Goal: Book appointment/travel/reservation

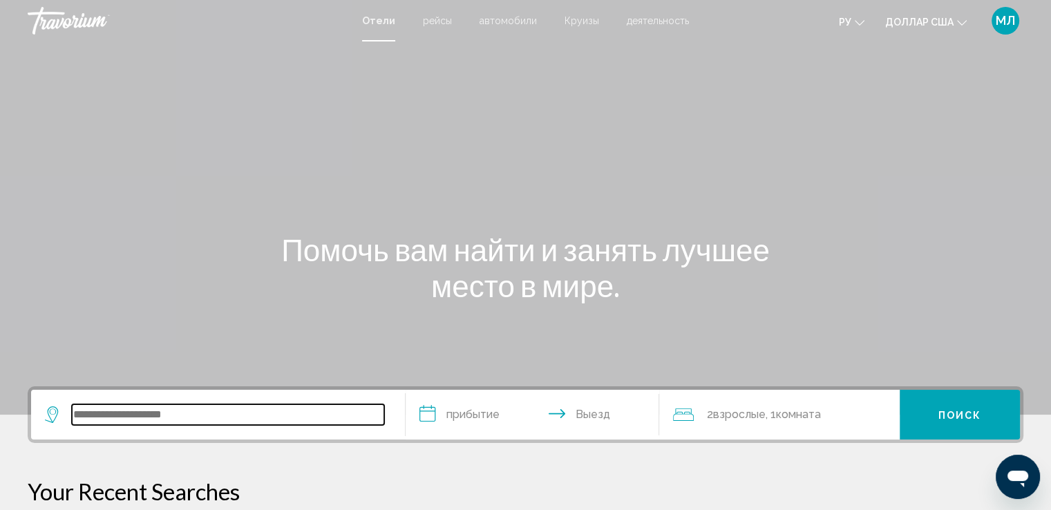
click at [124, 418] on input "Виджет поиска" at bounding box center [228, 414] width 312 height 21
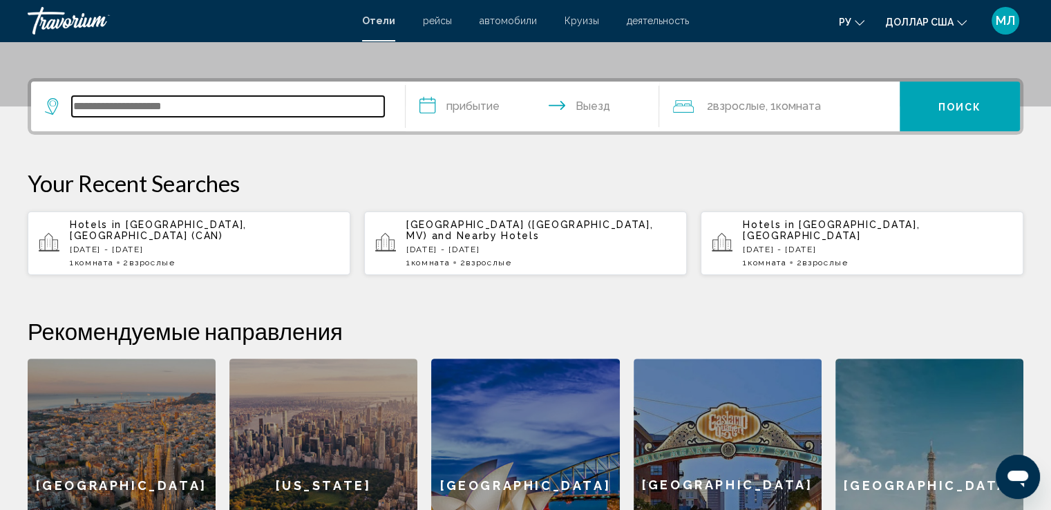
scroll to position [341, 0]
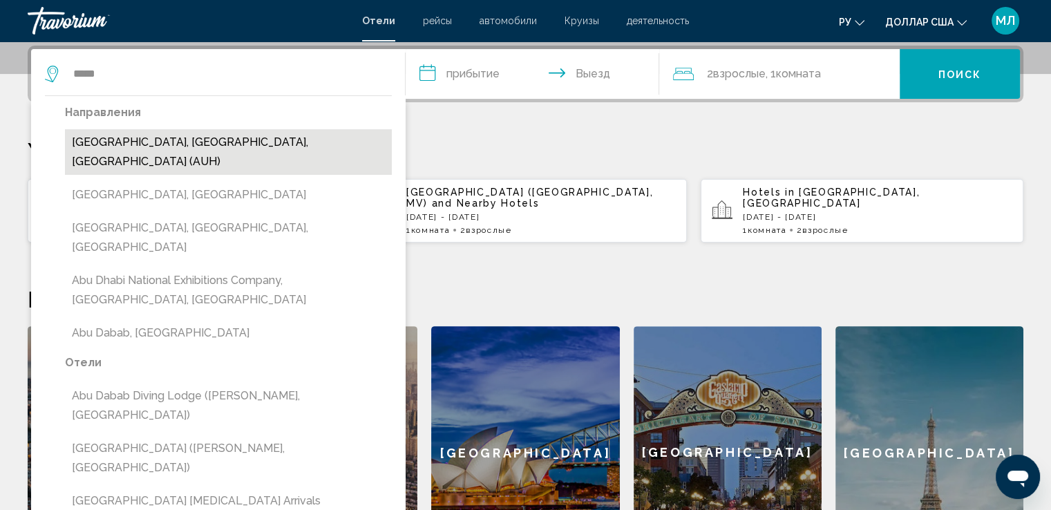
click at [150, 138] on button "[GEOGRAPHIC_DATA], [GEOGRAPHIC_DATA], [GEOGRAPHIC_DATA] (AUH)" at bounding box center [228, 152] width 327 height 46
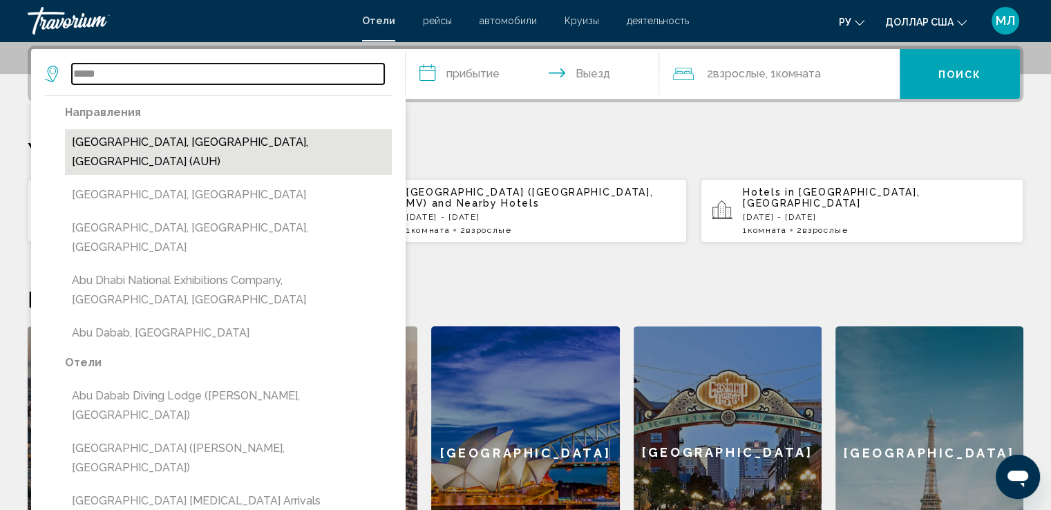
type input "**********"
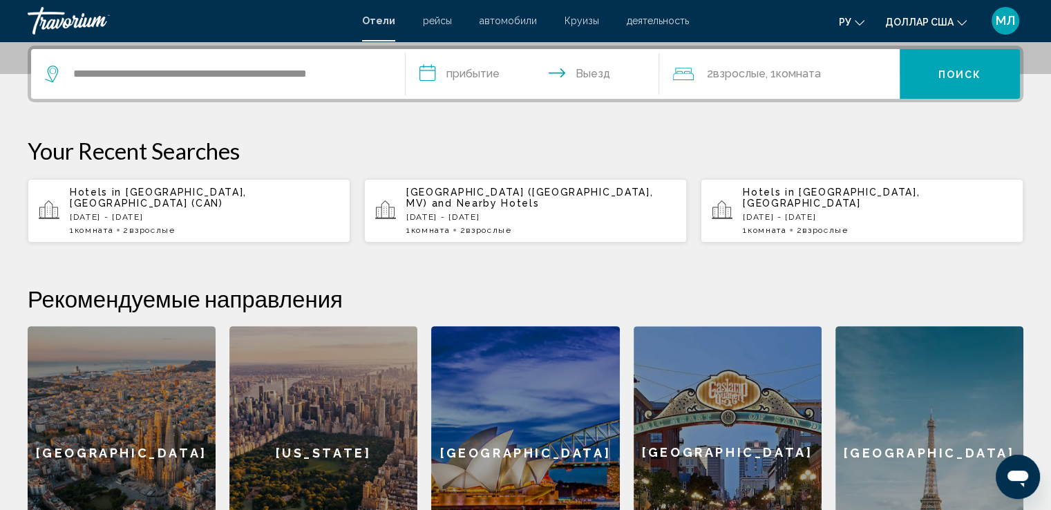
click at [447, 63] on input "**********" at bounding box center [536, 76] width 260 height 54
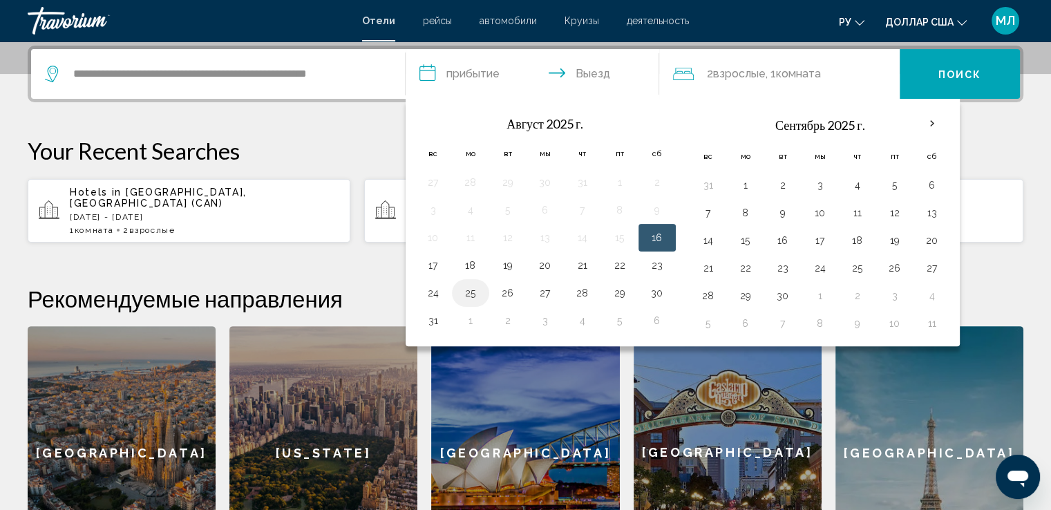
click at [476, 293] on button "25" at bounding box center [471, 292] width 22 height 19
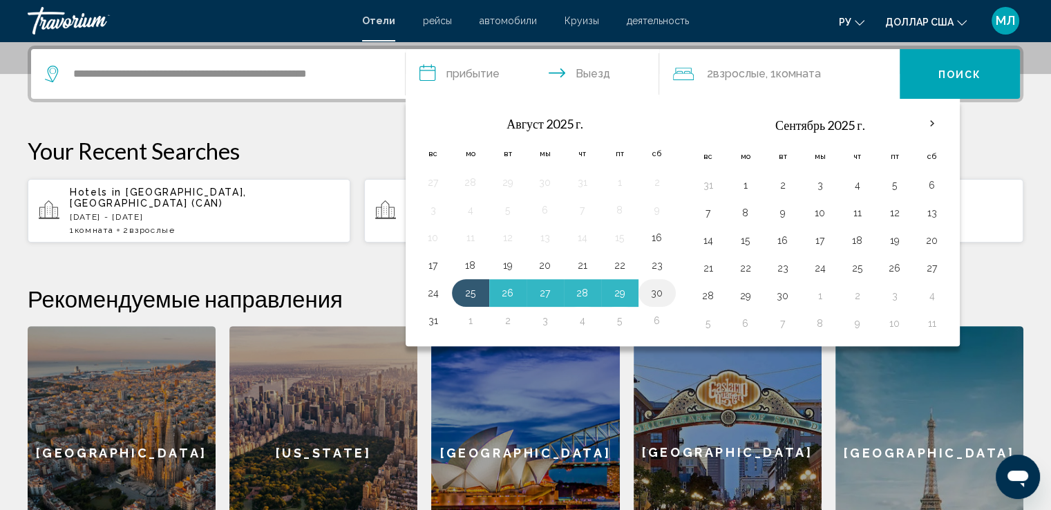
click at [655, 293] on button "30" at bounding box center [657, 292] width 22 height 19
type input "**********"
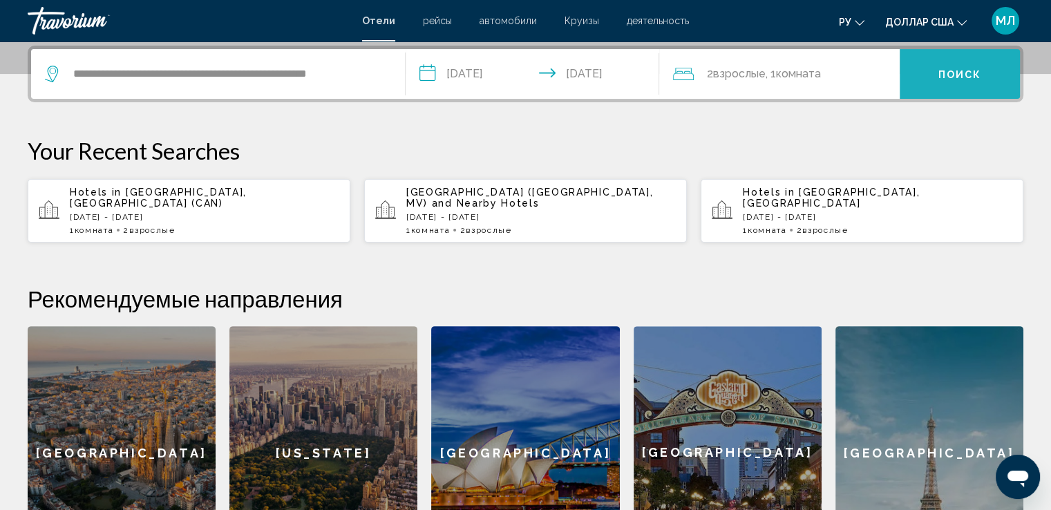
click at [966, 61] on button "Поиск" at bounding box center [960, 74] width 120 height 50
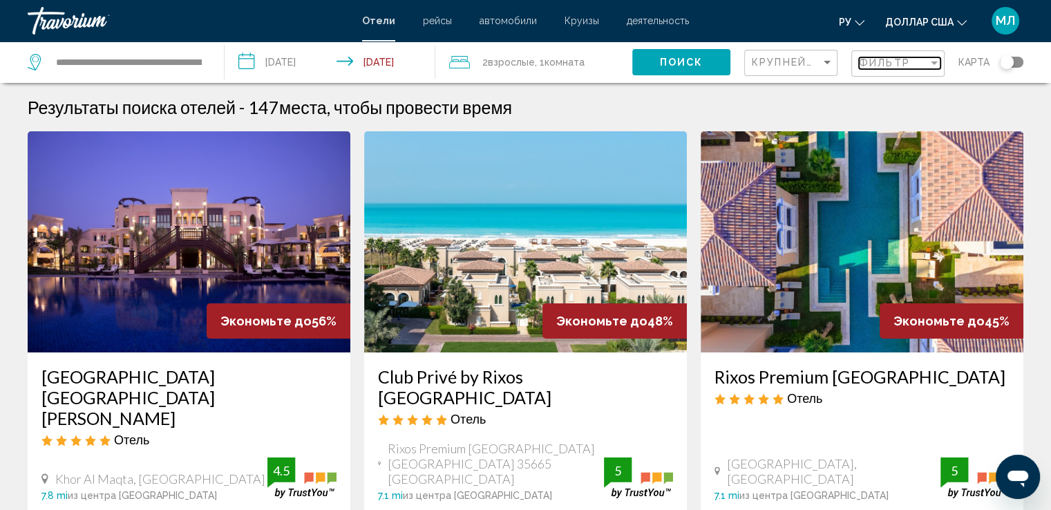
click at [925, 60] on div "Фильтр" at bounding box center [893, 62] width 69 height 11
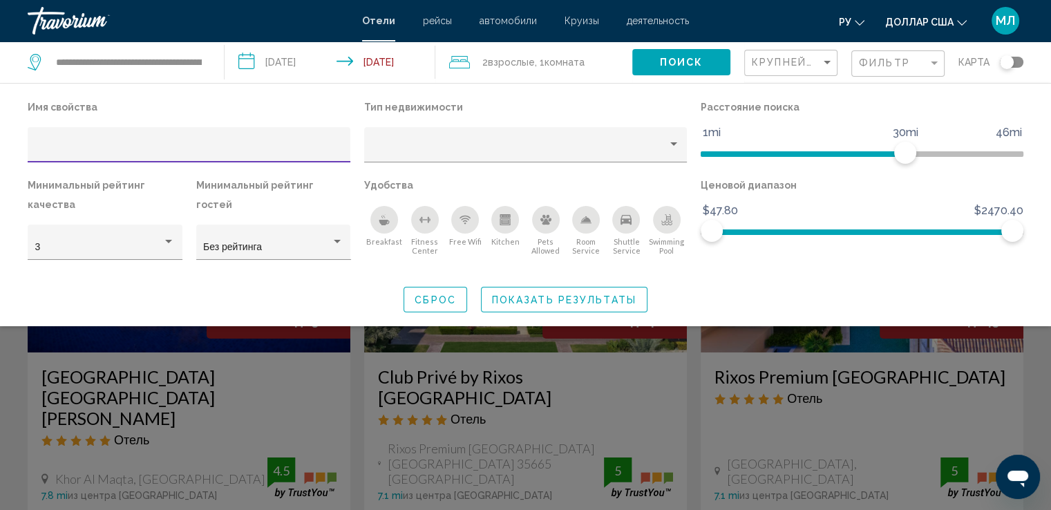
drag, startPoint x: 942, startPoint y: 64, endPoint x: 907, endPoint y: 63, distance: 35.3
click at [941, 64] on mat-form-field "Фильтр" at bounding box center [897, 63] width 93 height 27
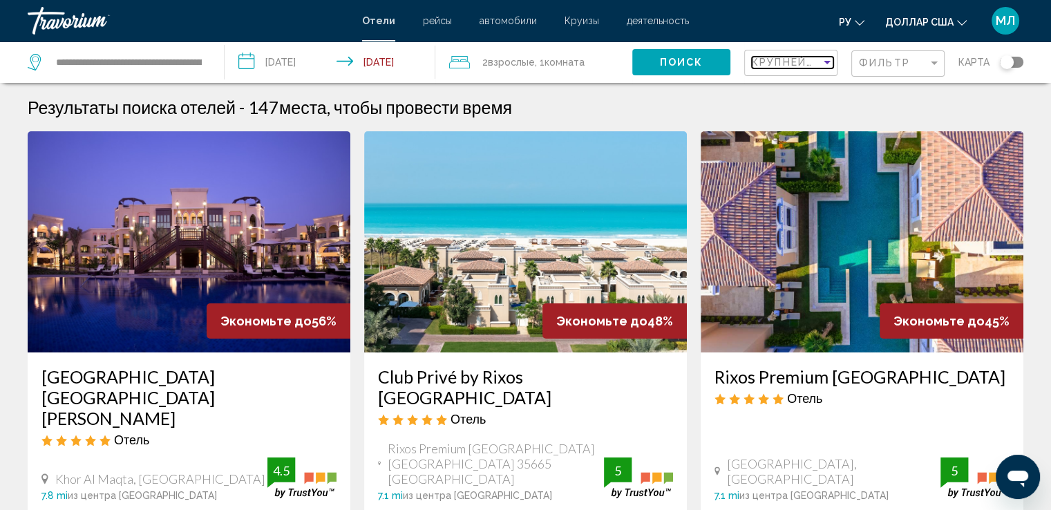
click at [824, 62] on div "Sort by" at bounding box center [827, 62] width 7 height 3
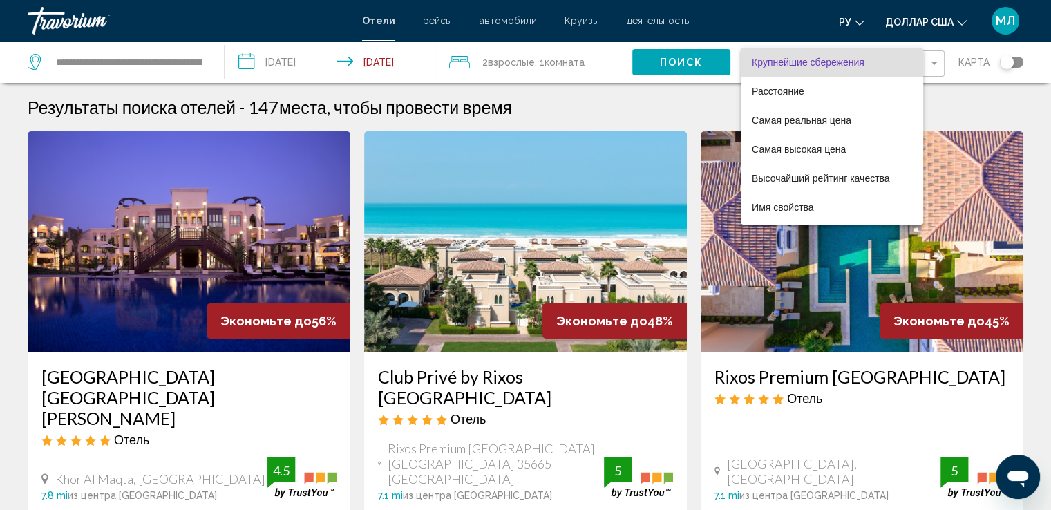
scroll to position [26, 0]
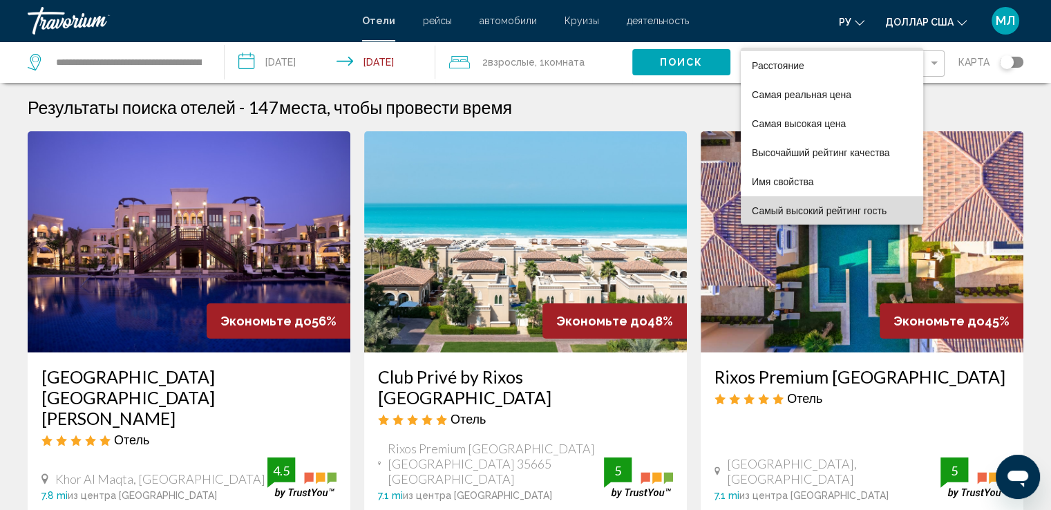
click at [840, 211] on font "Самый высокий рейтинг гость" at bounding box center [819, 210] width 135 height 11
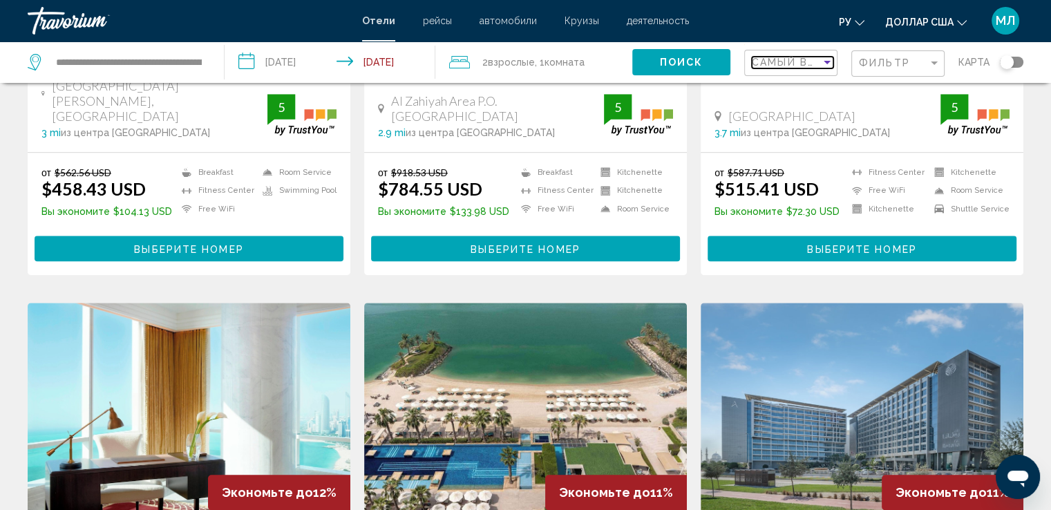
scroll to position [1471, 0]
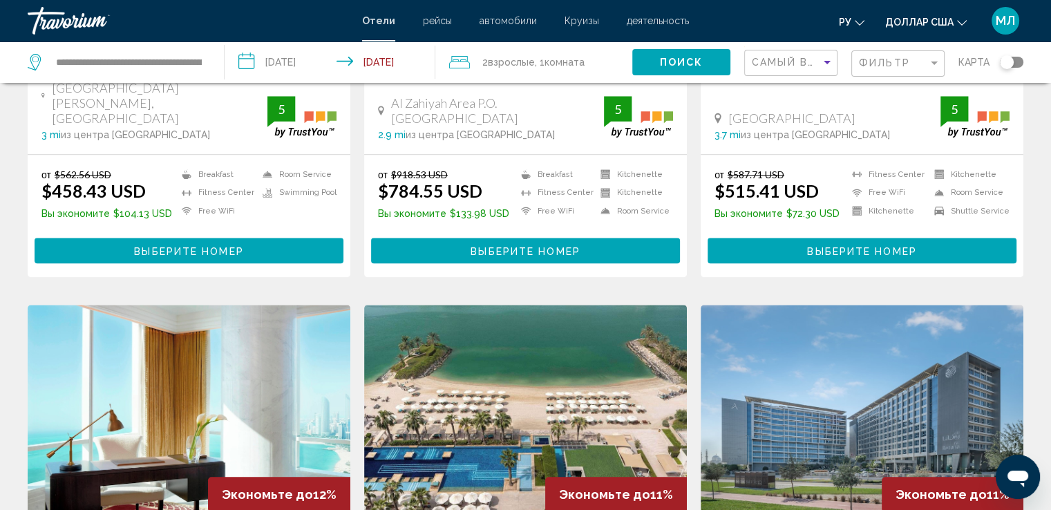
click at [1008, 18] on font "МЛ" at bounding box center [1005, 20] width 19 height 15
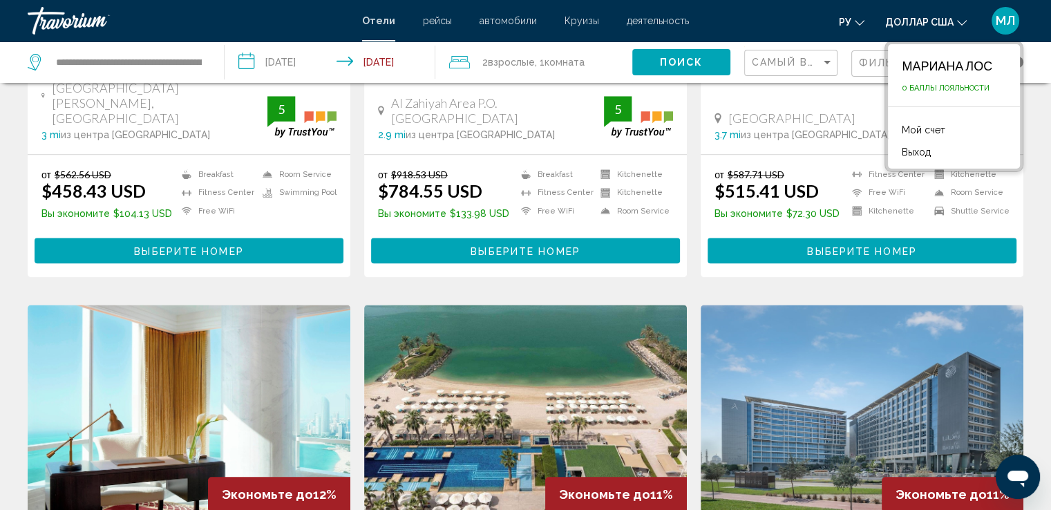
click at [998, 21] on font "МЛ" at bounding box center [1005, 20] width 19 height 15
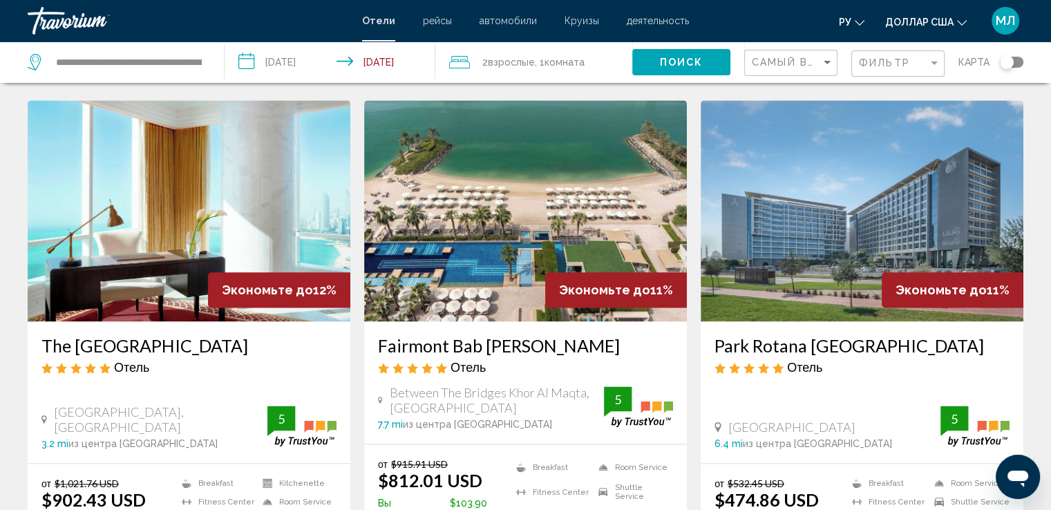
scroll to position [1720, 0]
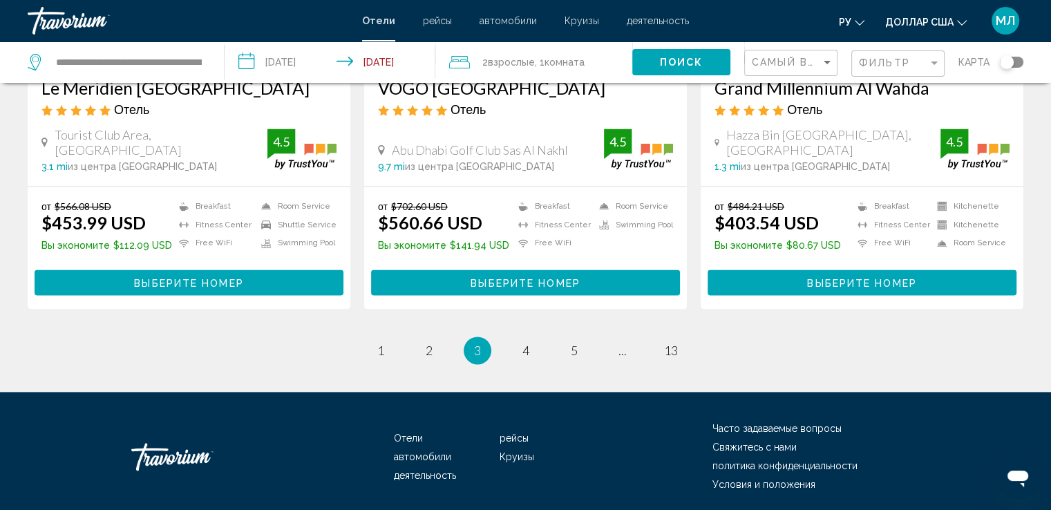
scroll to position [1857, 0]
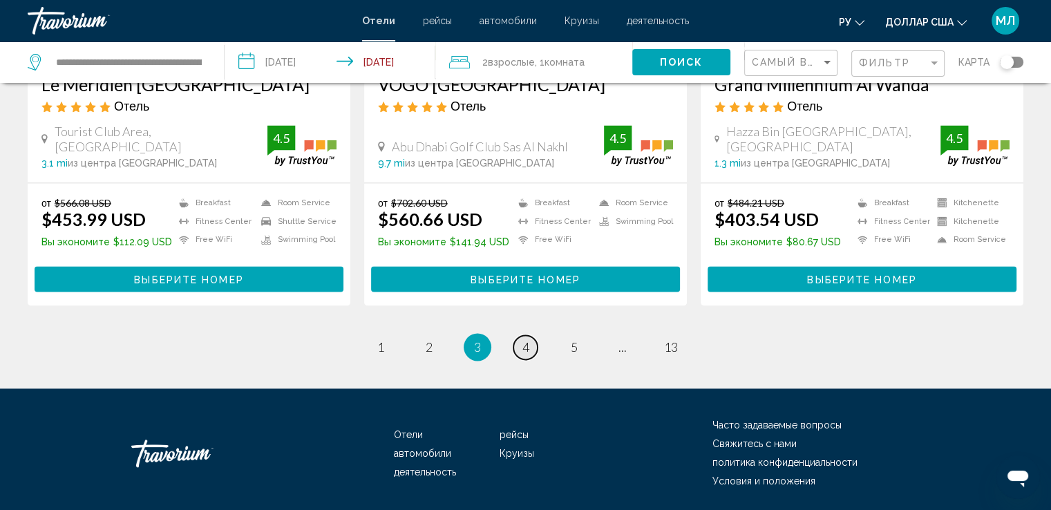
click at [527, 339] on span "4" at bounding box center [526, 346] width 7 height 15
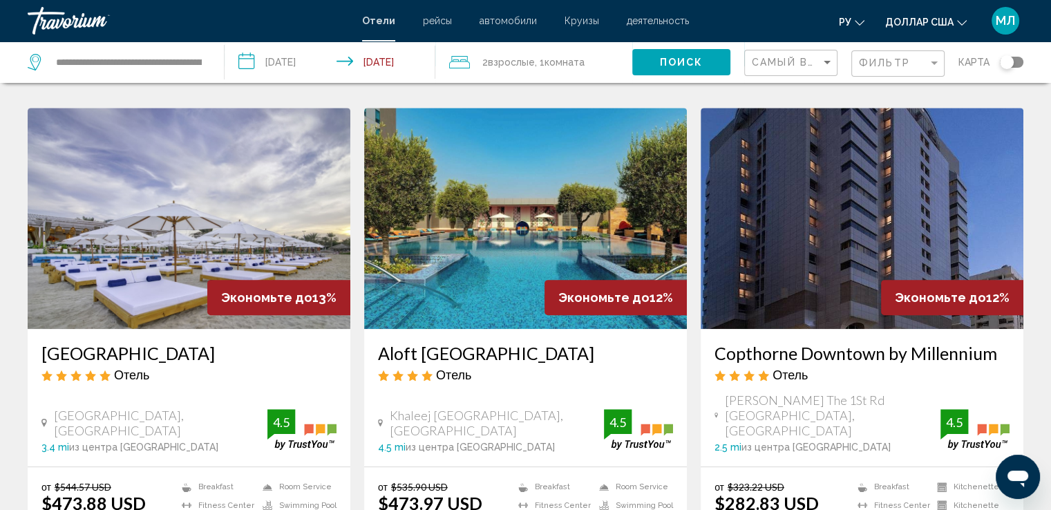
scroll to position [575, 0]
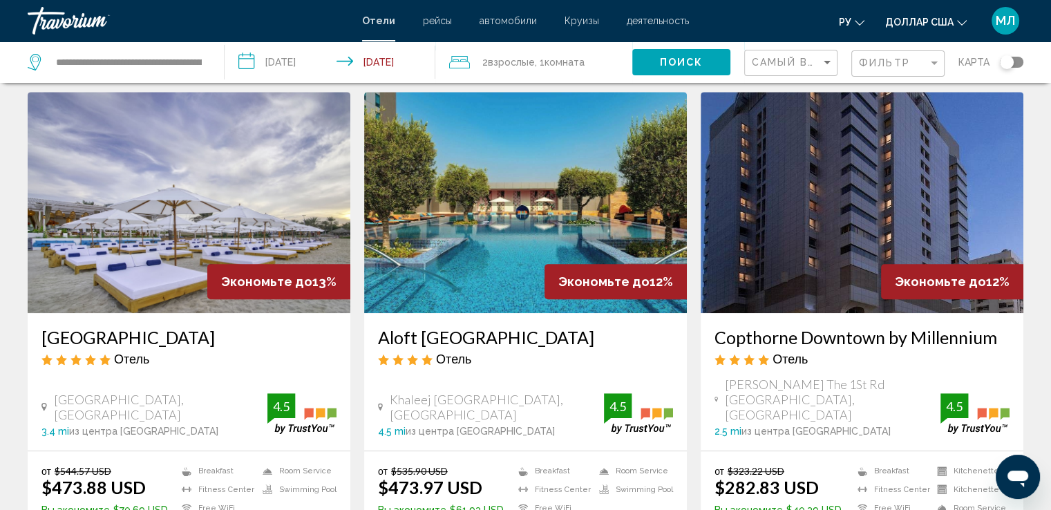
click at [632, 25] on font "деятельность" at bounding box center [658, 20] width 62 height 11
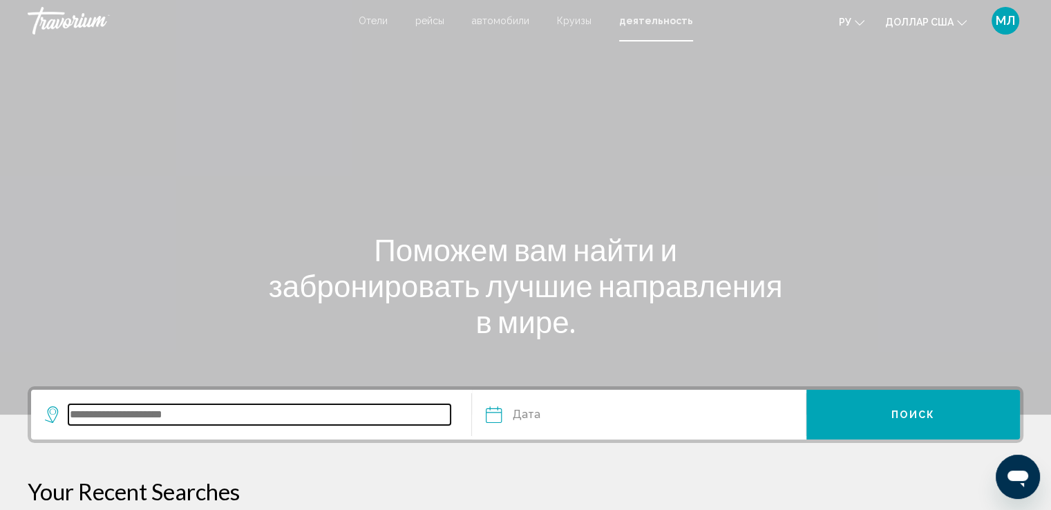
click at [169, 416] on input "Search widget" at bounding box center [259, 414] width 382 height 21
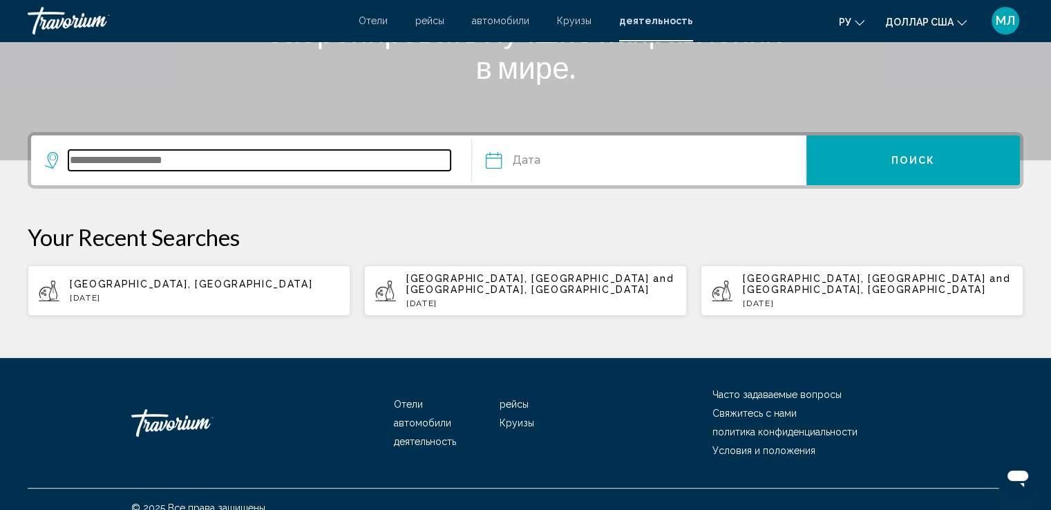
scroll to position [271, 0]
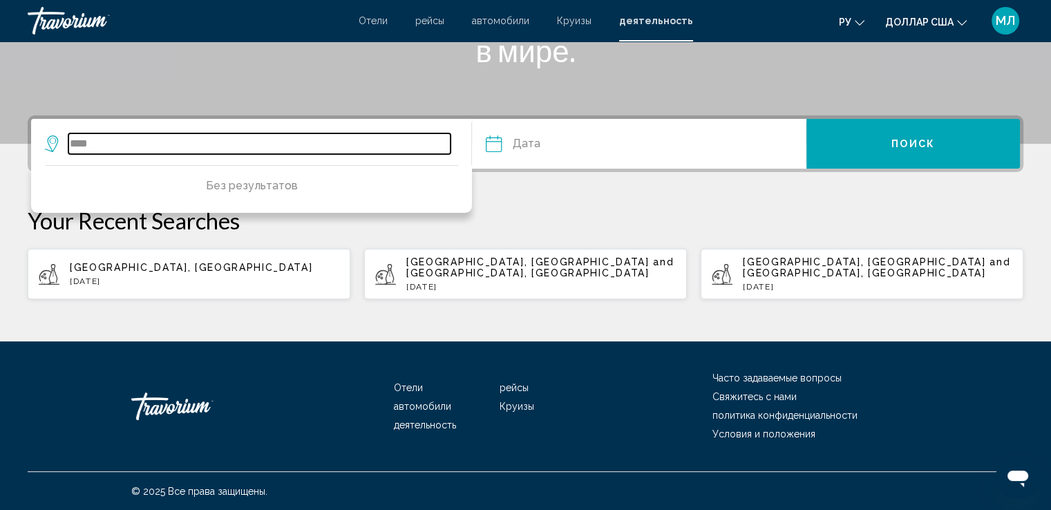
type input "*****"
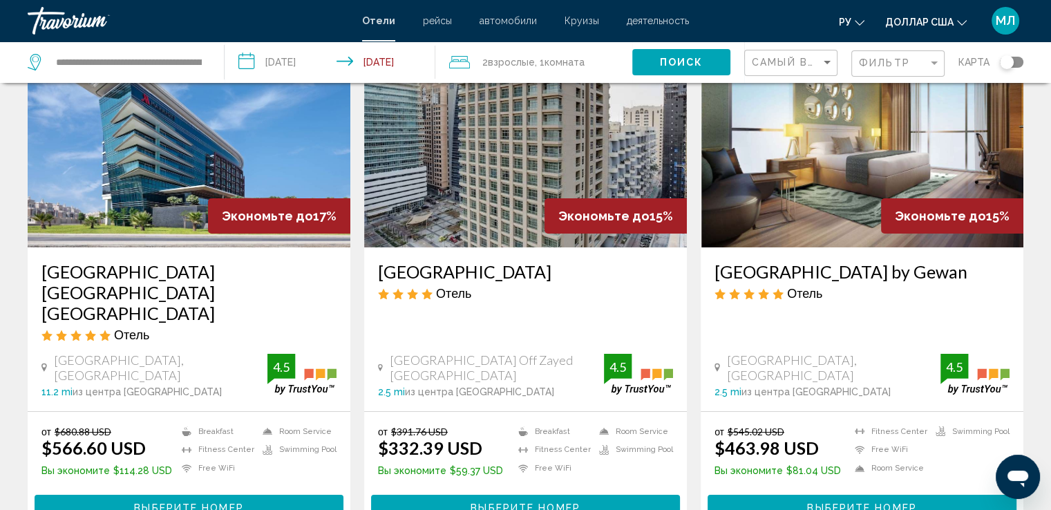
scroll to position [121, 0]
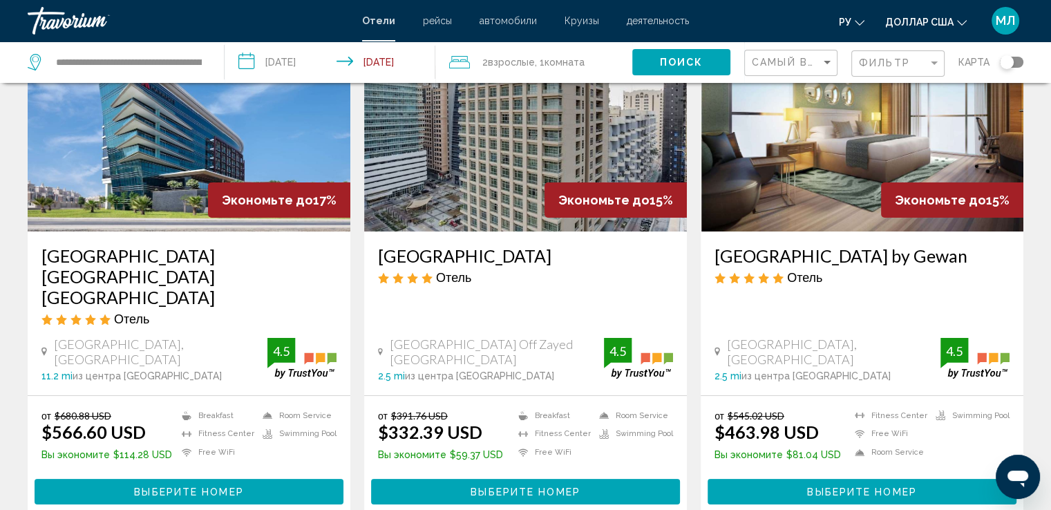
click at [168, 487] on span "Выберите номер" at bounding box center [188, 492] width 109 height 11
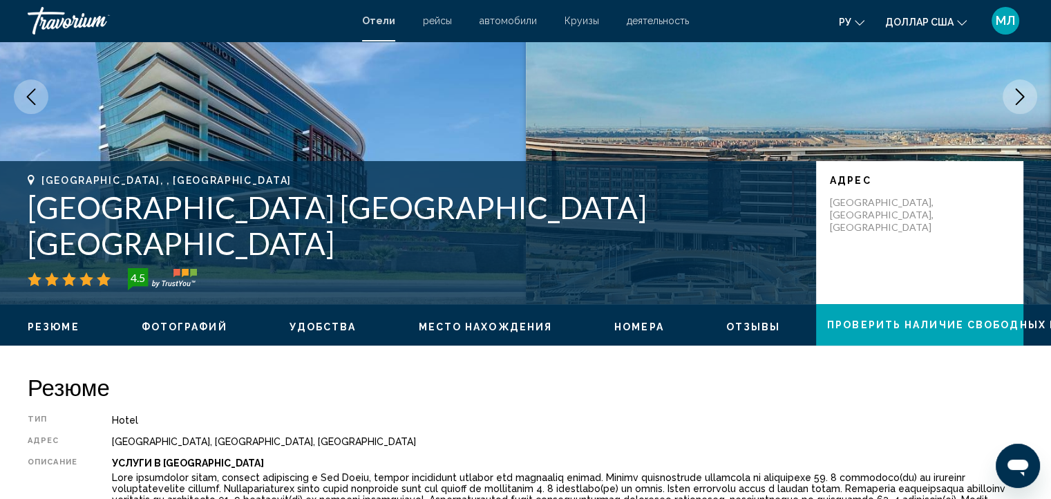
scroll to position [145, 0]
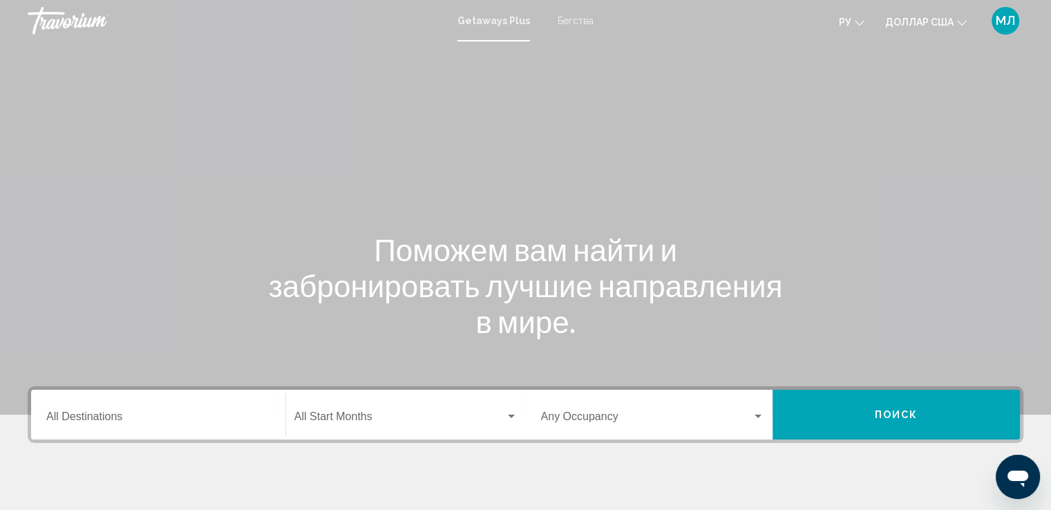
click at [149, 415] on input "Destination All Destinations" at bounding box center [158, 419] width 224 height 12
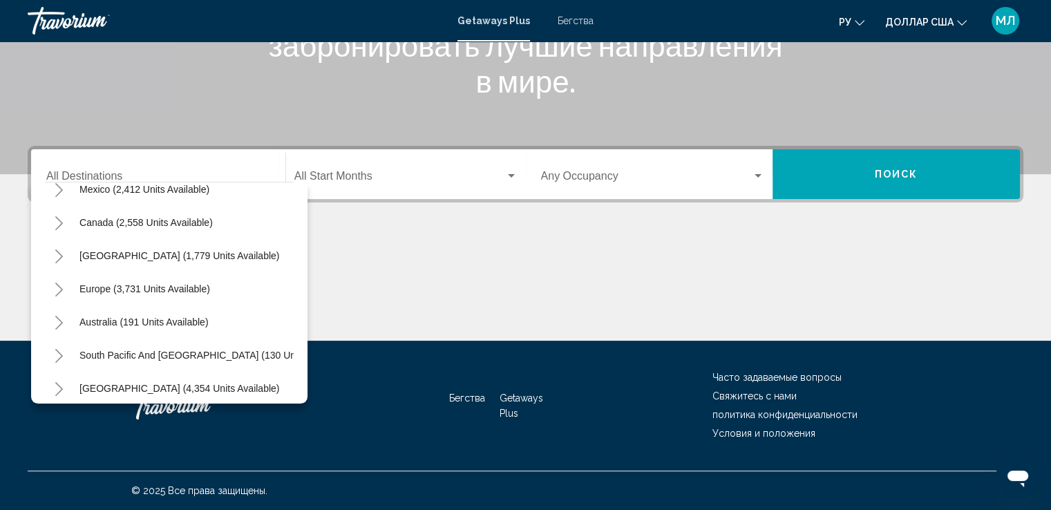
scroll to position [86, 0]
click at [61, 289] on icon "Toggle Europe (3,731 units available)" at bounding box center [59, 286] width 10 height 14
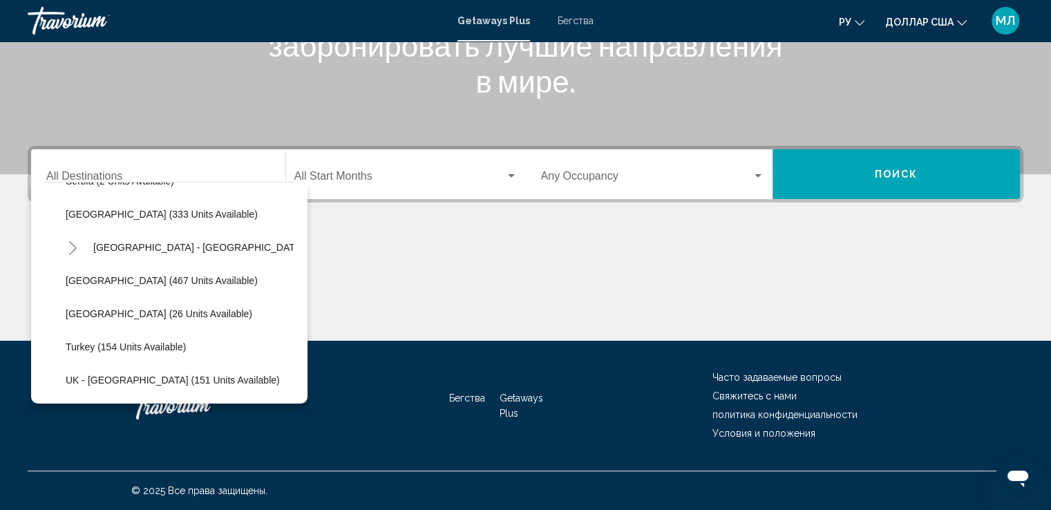
scroll to position [580, 0]
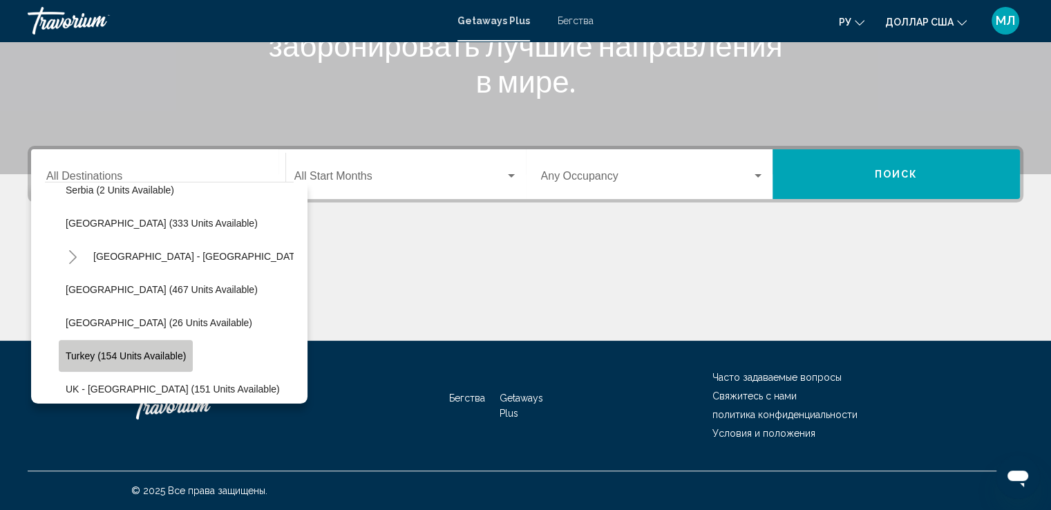
click at [163, 351] on span "Turkey (154 units available)" at bounding box center [126, 355] width 120 height 11
type input "**********"
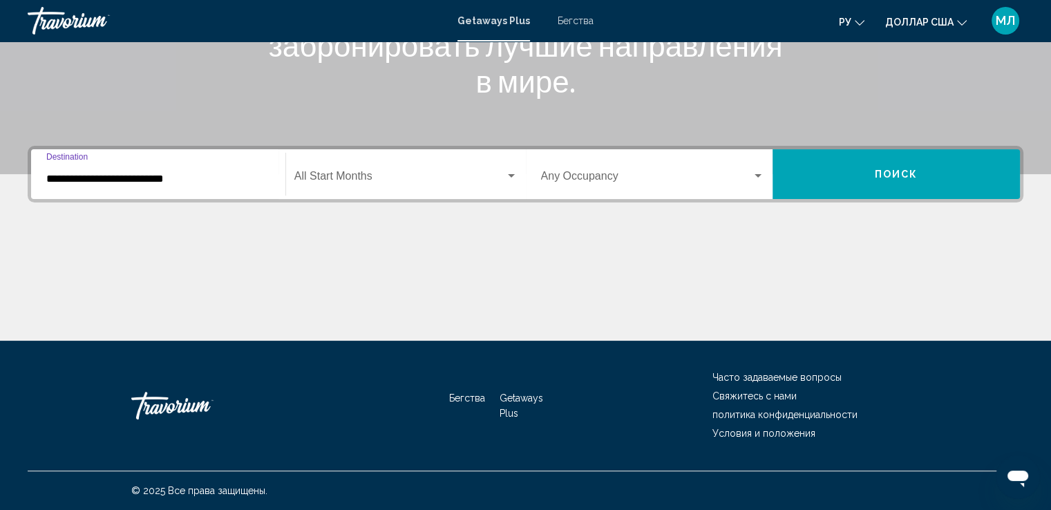
click at [789, 175] on button "Поиск" at bounding box center [896, 174] width 247 height 50
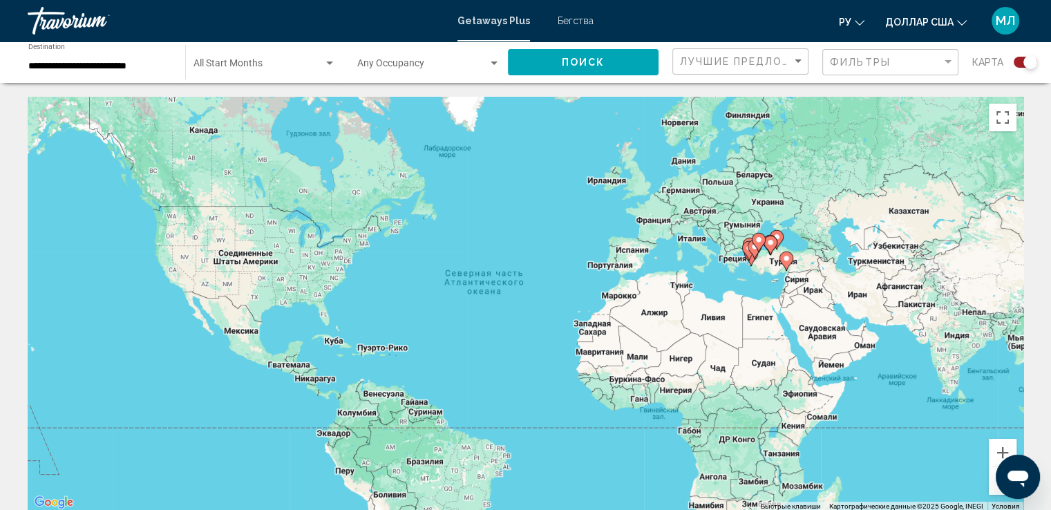
click at [1026, 62] on div "Search widget" at bounding box center [1031, 62] width 14 height 14
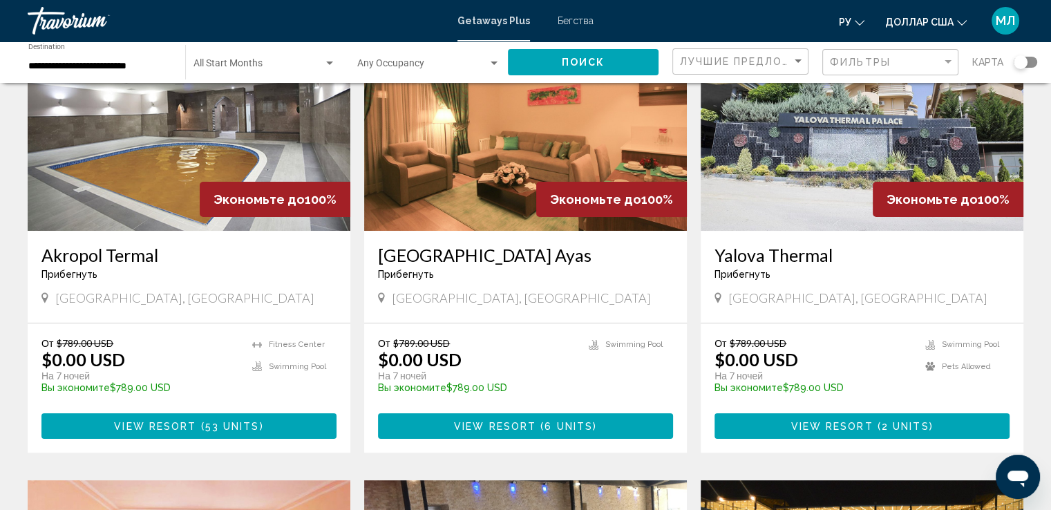
scroll to position [169, 0]
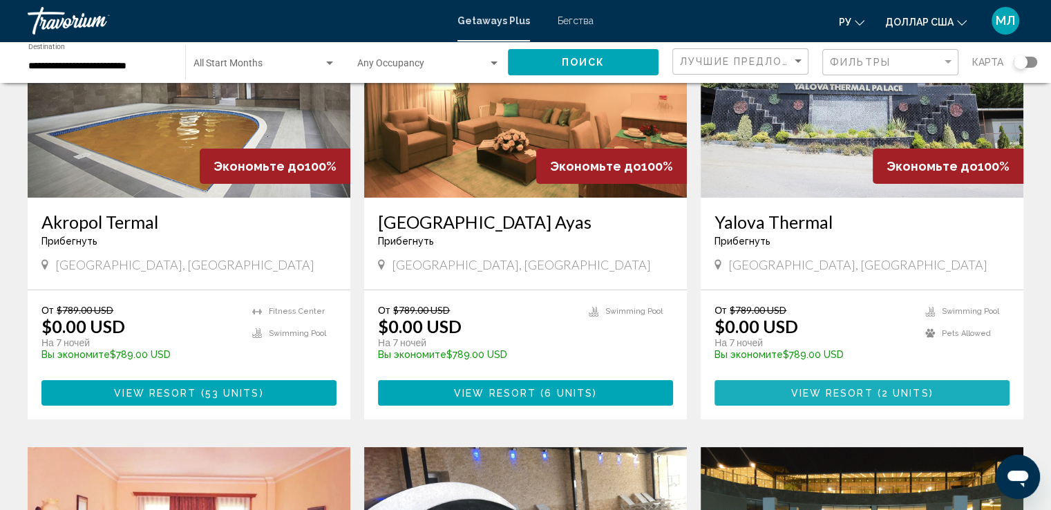
click at [821, 390] on span "View Resort" at bounding box center [832, 393] width 82 height 11
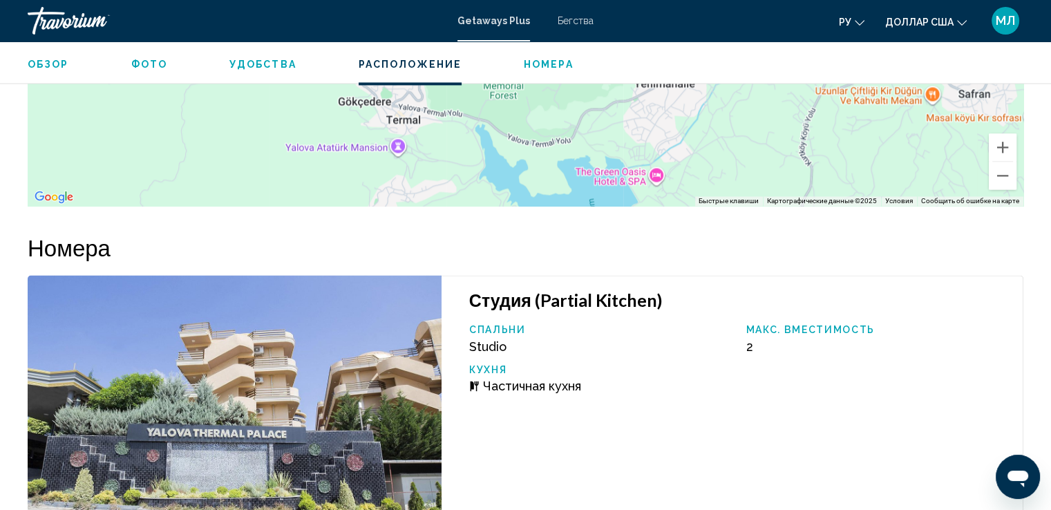
scroll to position [2060, 0]
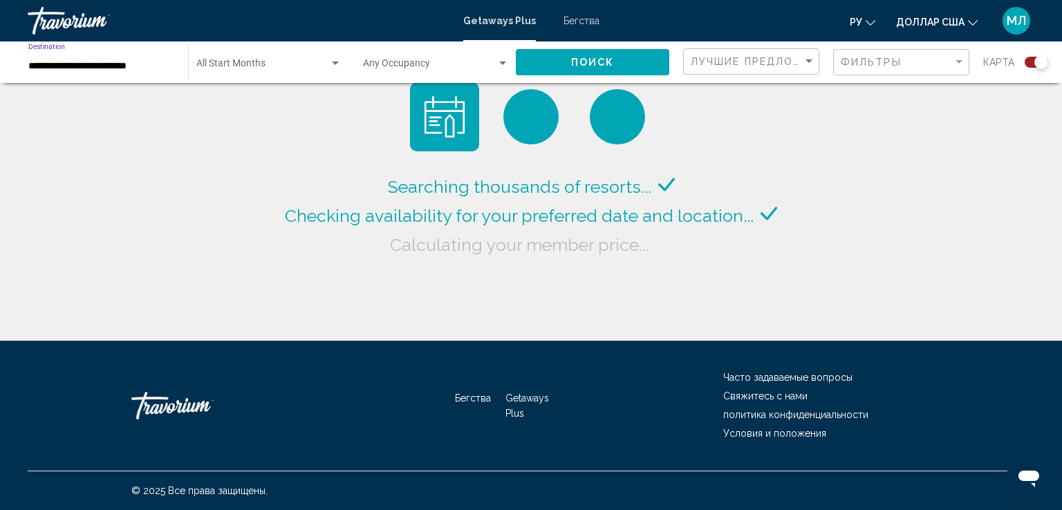
click at [80, 67] on input "**********" at bounding box center [101, 66] width 146 height 11
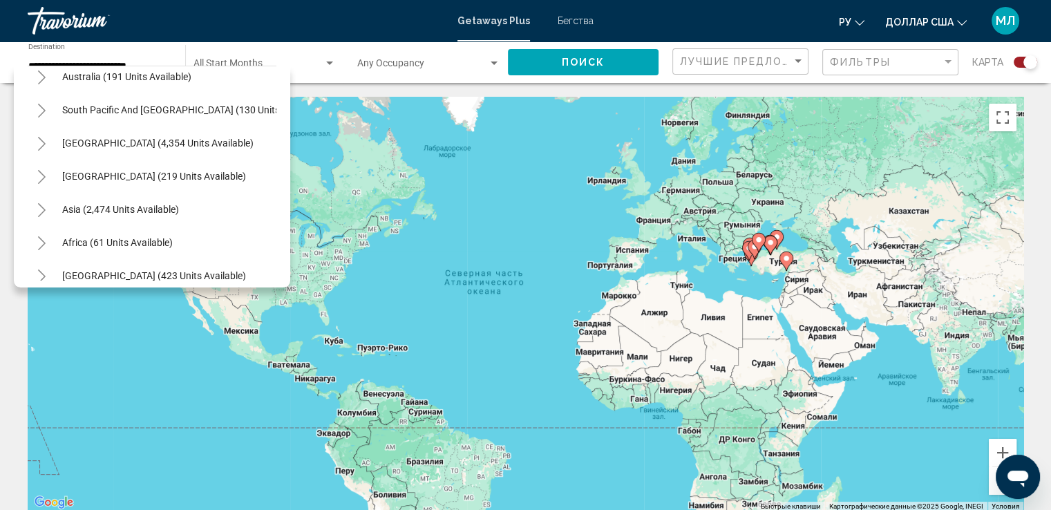
scroll to position [863, 0]
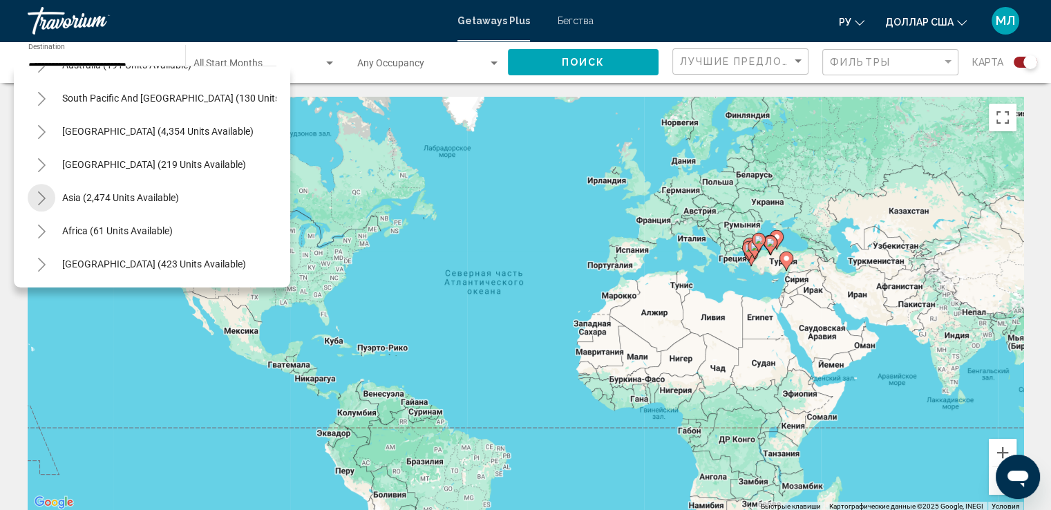
click at [37, 191] on icon "Toggle Asia (2,474 units available)" at bounding box center [42, 198] width 10 height 14
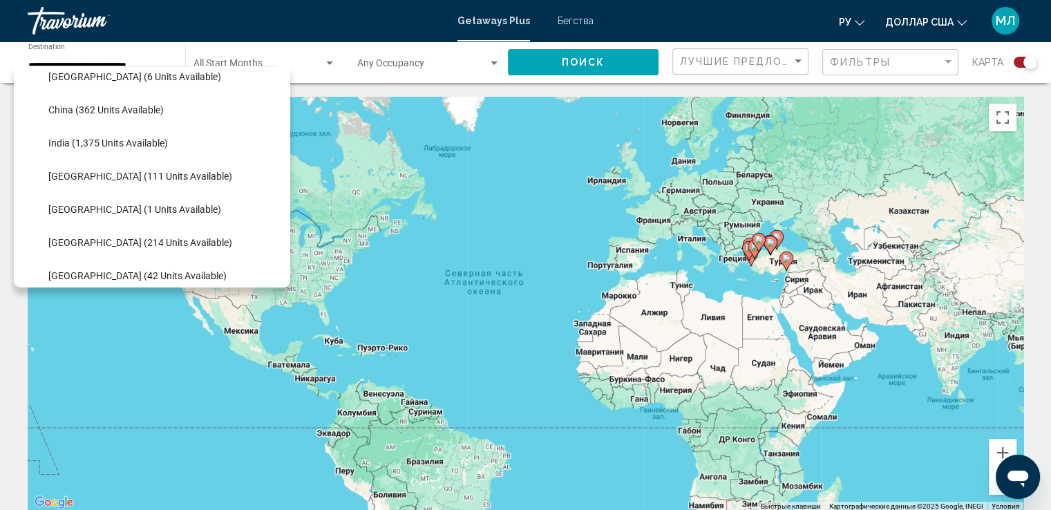
scroll to position [1017, 0]
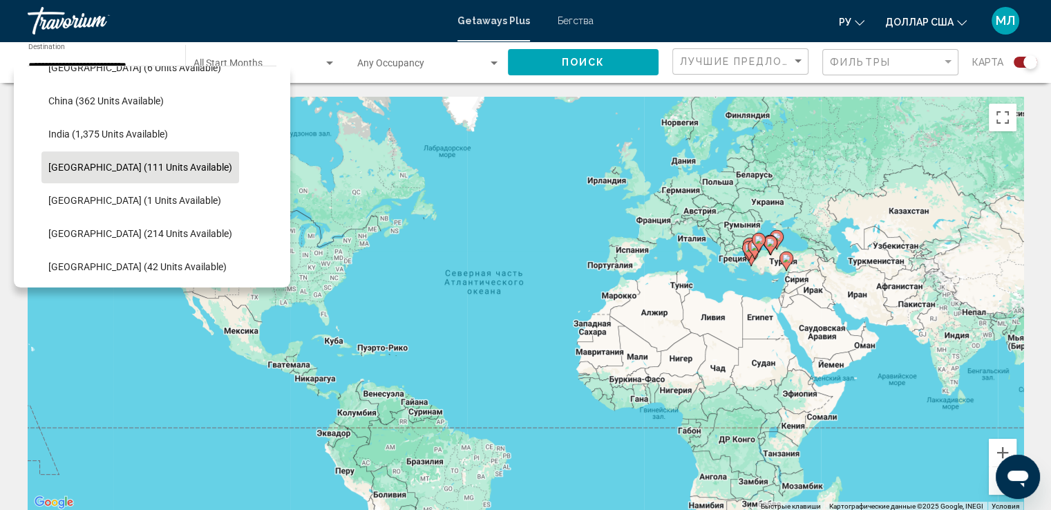
click at [144, 169] on span "Indonesia (111 units available)" at bounding box center [140, 167] width 184 height 11
type input "**********"
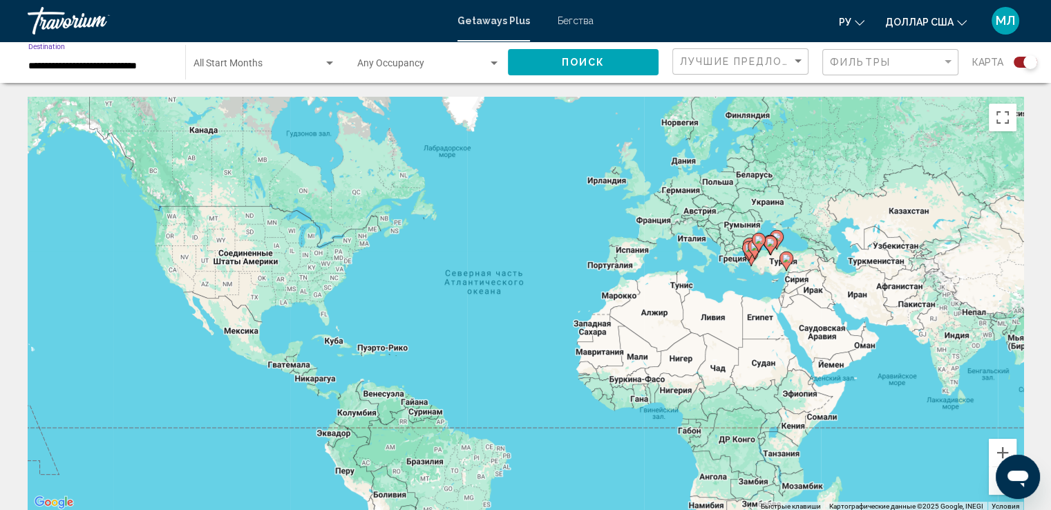
click at [581, 71] on button "Поиск" at bounding box center [583, 62] width 151 height 26
click at [1028, 60] on div "Search widget" at bounding box center [1031, 62] width 14 height 14
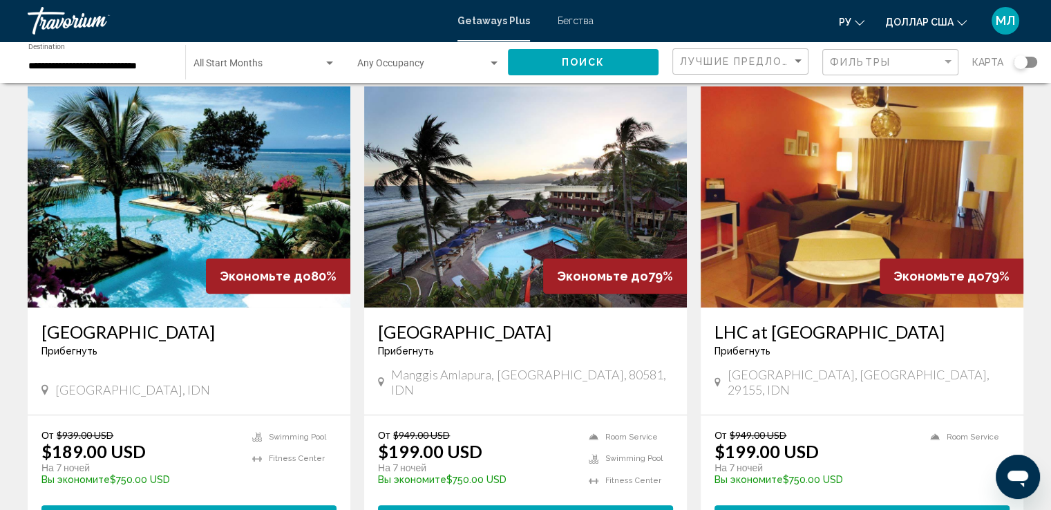
scroll to position [550, 0]
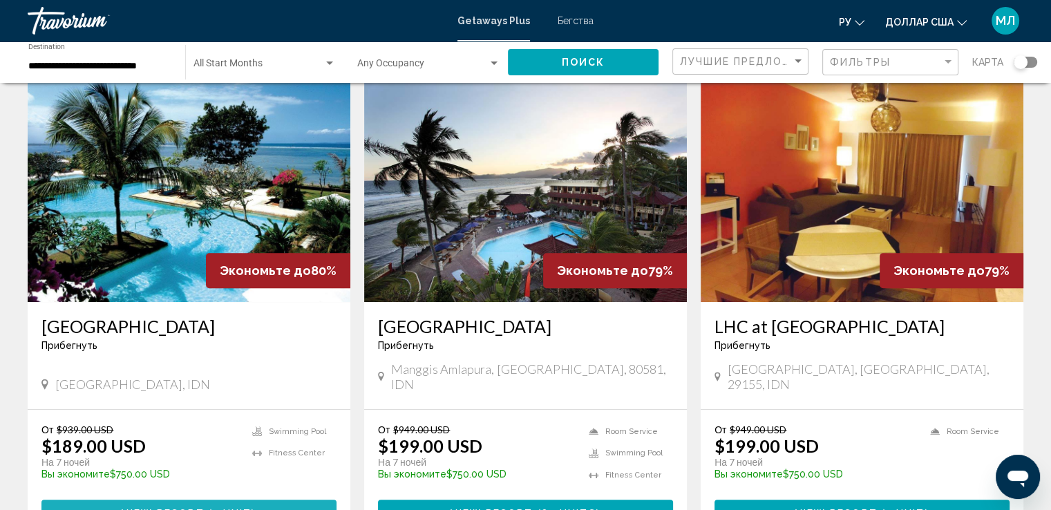
click at [164, 508] on span "View Resort" at bounding box center [163, 513] width 82 height 11
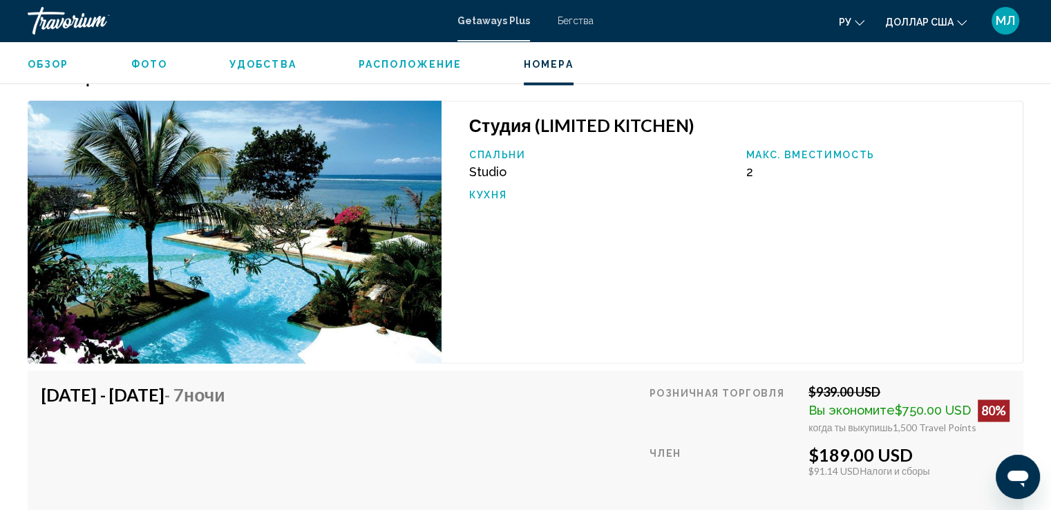
scroll to position [2197, 0]
